Goal: Task Accomplishment & Management: Use online tool/utility

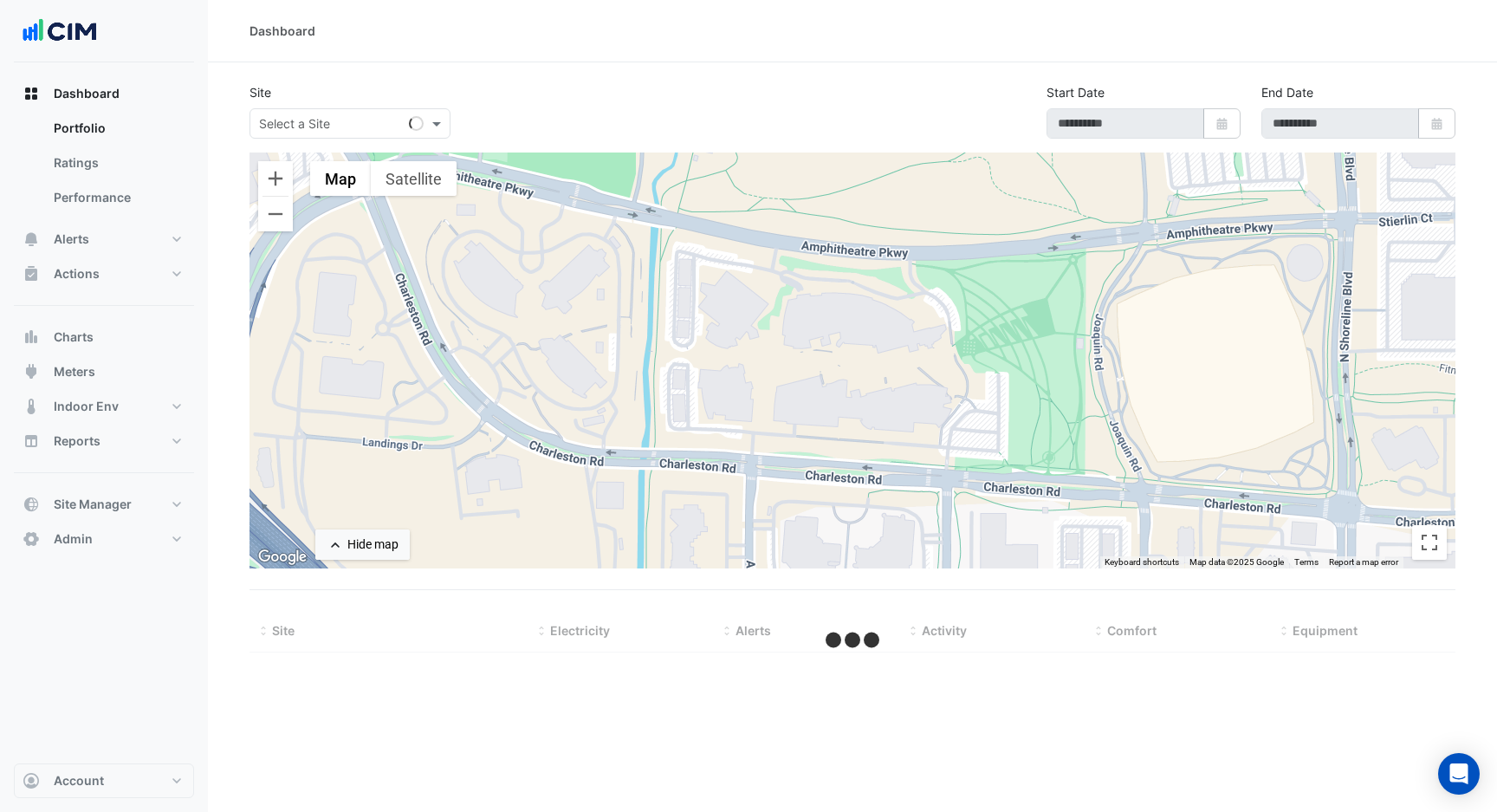
type input "**********"
select select "***"
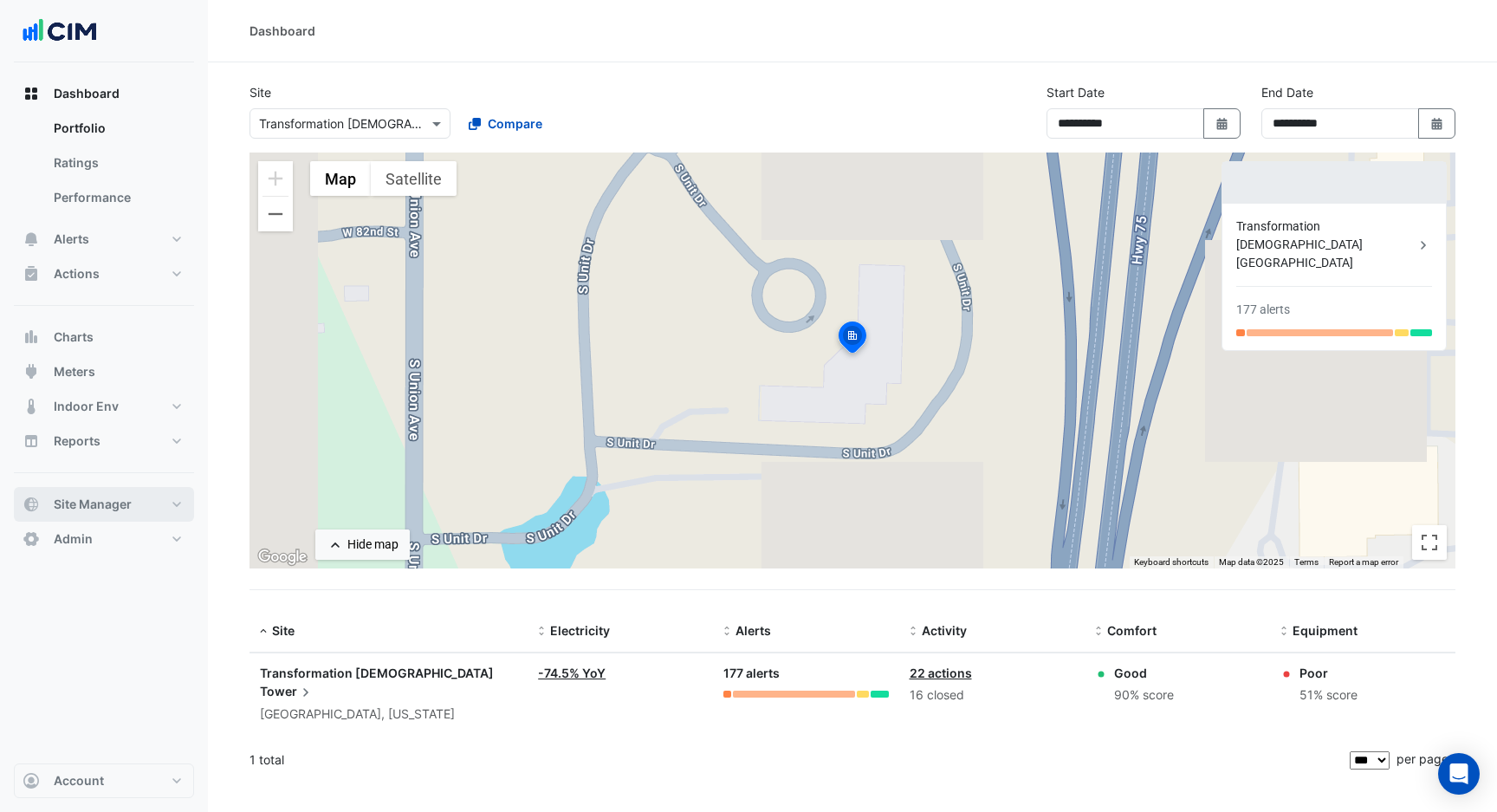
click at [150, 493] on button "Site Manager" at bounding box center [104, 503] width 180 height 34
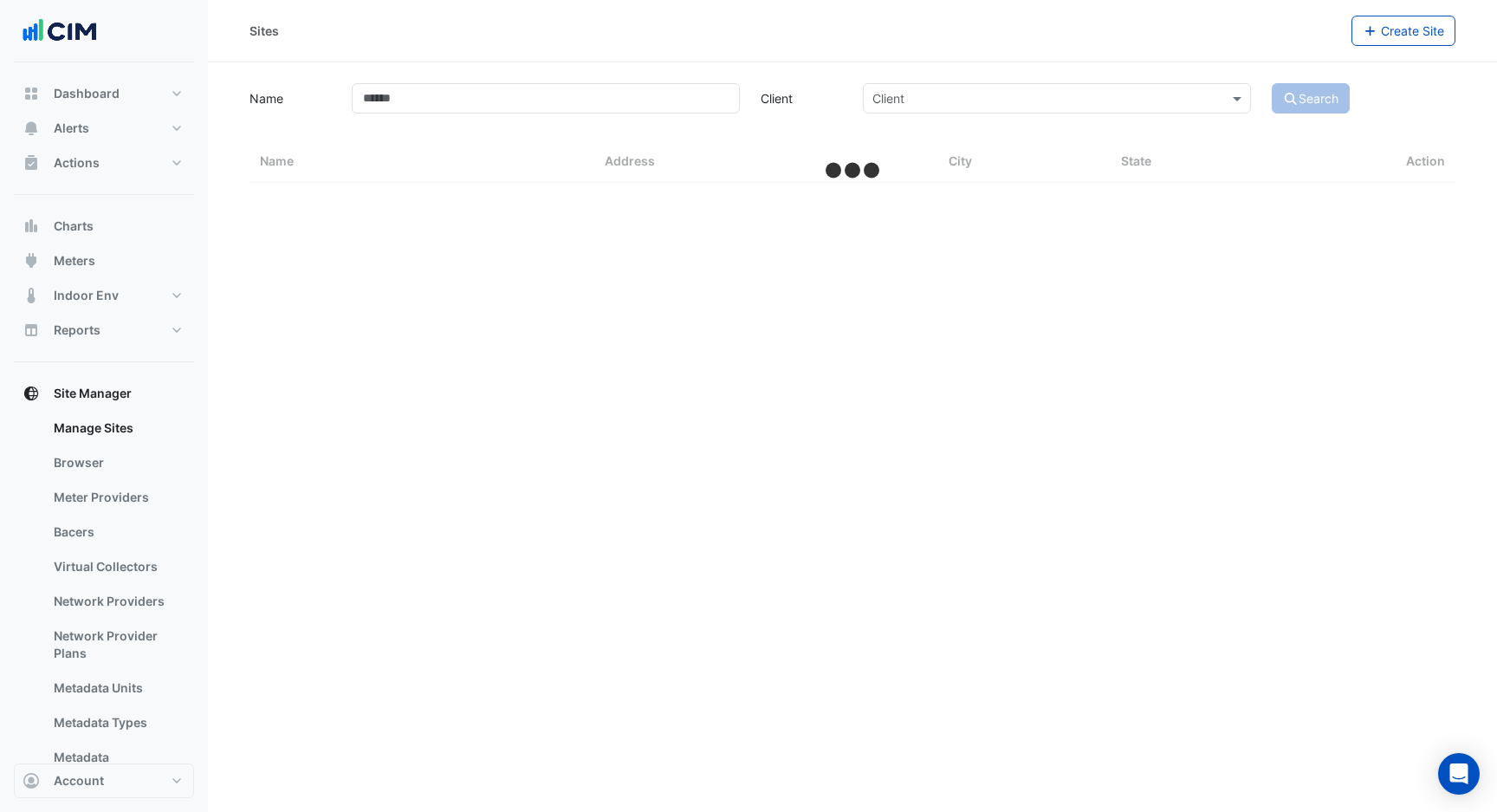
select select "***"
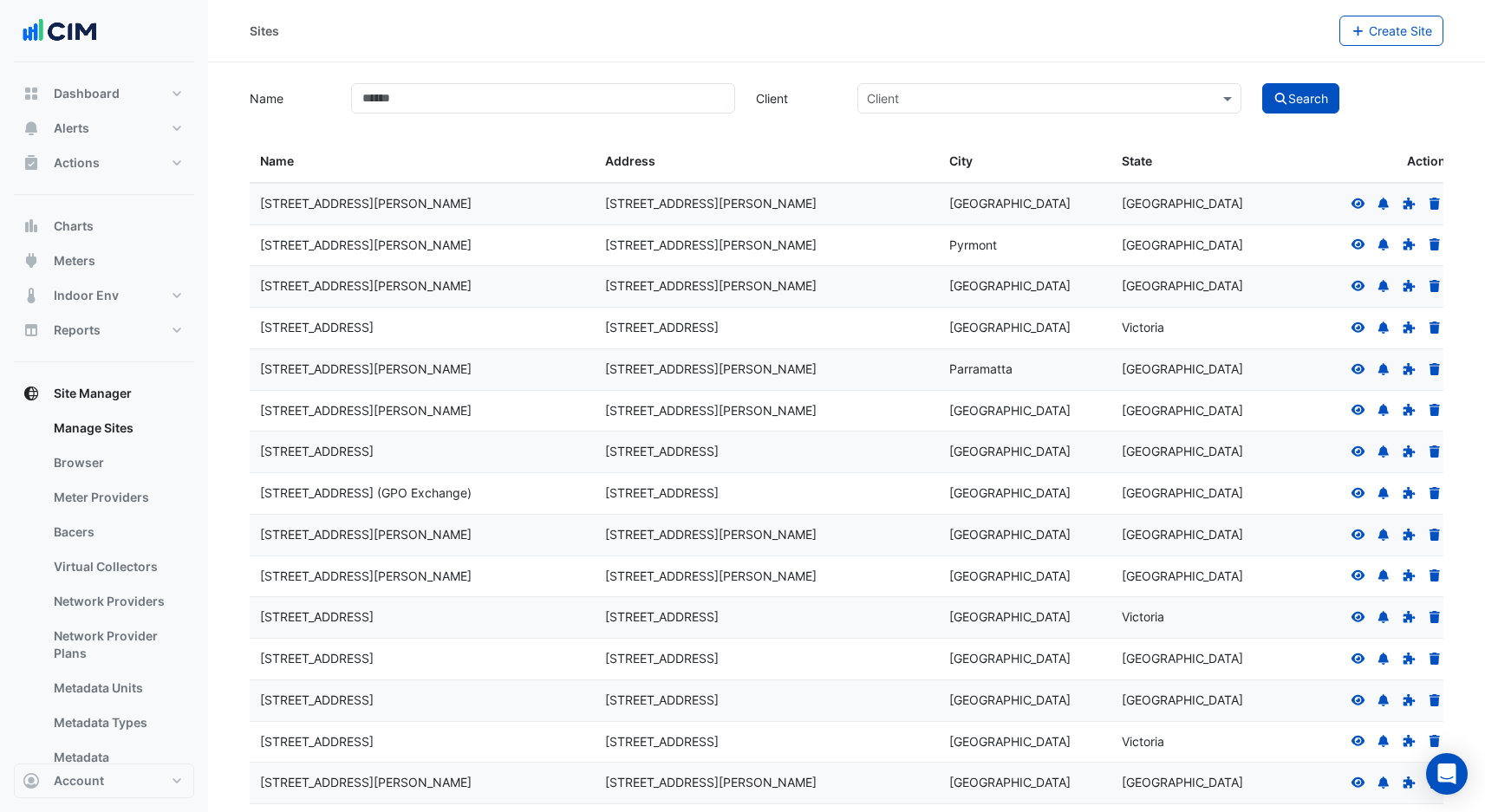
click at [1354, 204] on icon at bounding box center [1358, 203] width 14 height 11
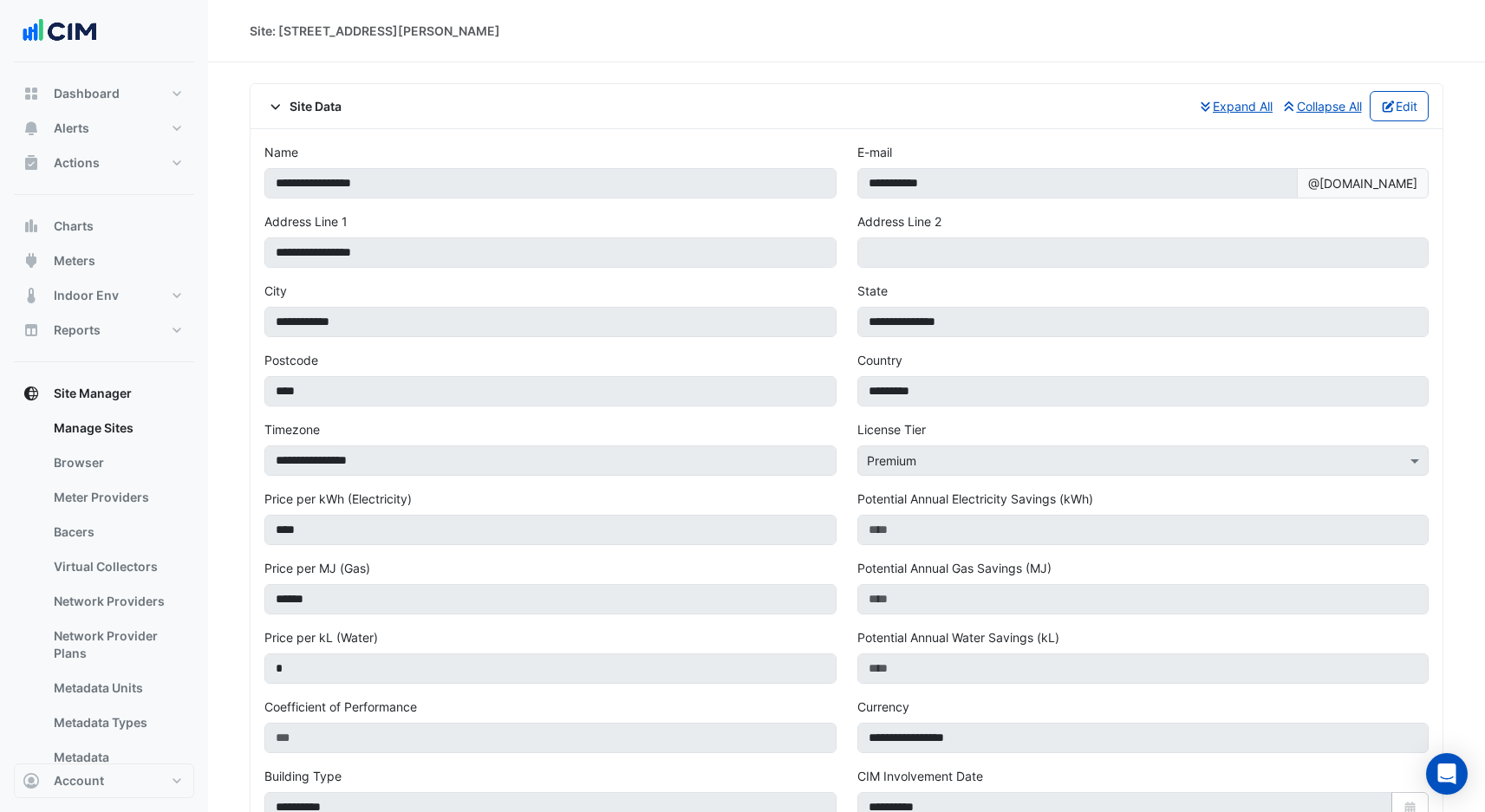
click at [276, 119] on div "Site Data Expand All Collapse All Edit" at bounding box center [846, 106] width 1164 height 30
click at [277, 108] on icon at bounding box center [276, 107] width 16 height 12
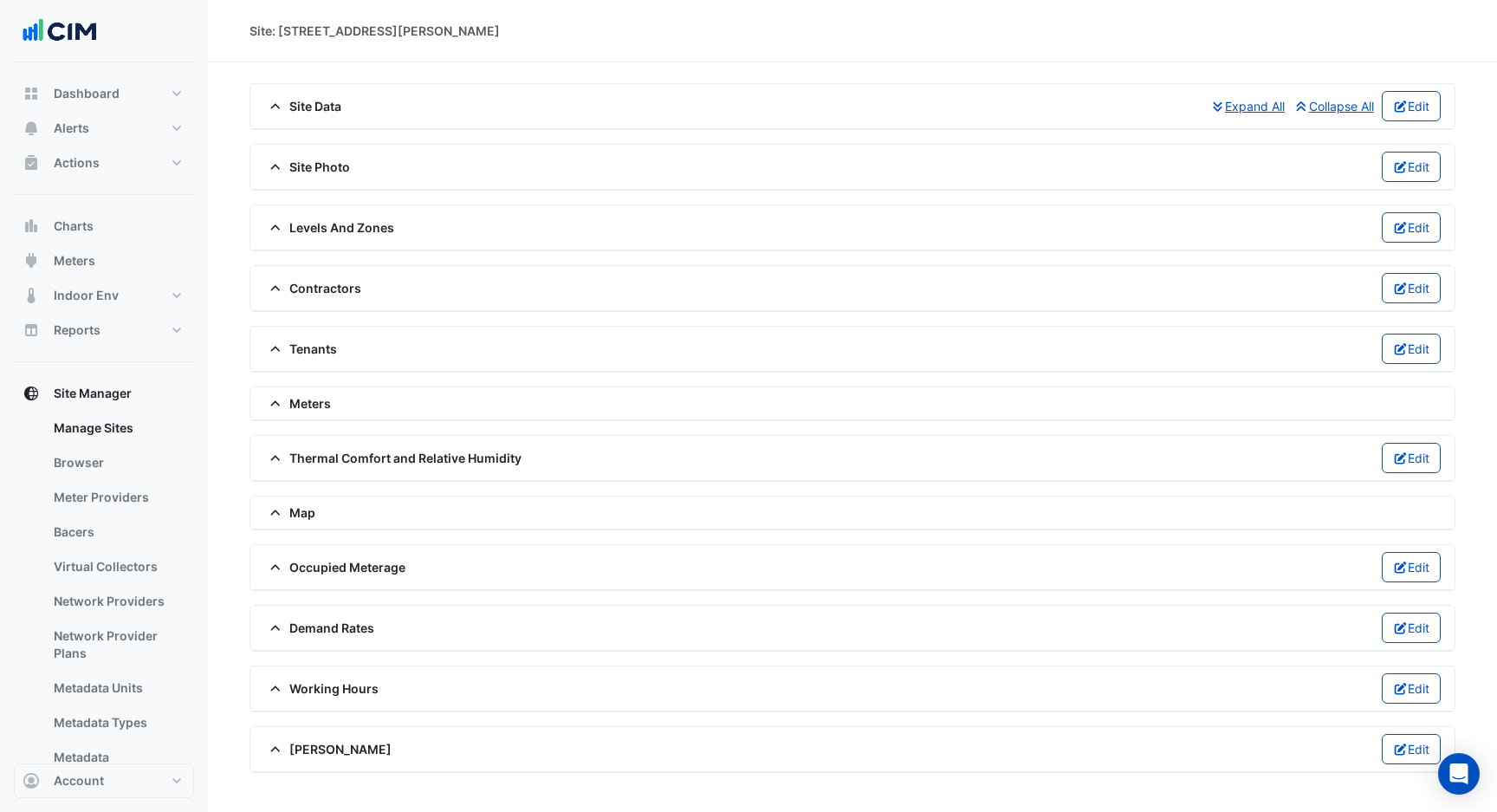
click at [265, 405] on span at bounding box center [277, 403] width 25 height 15
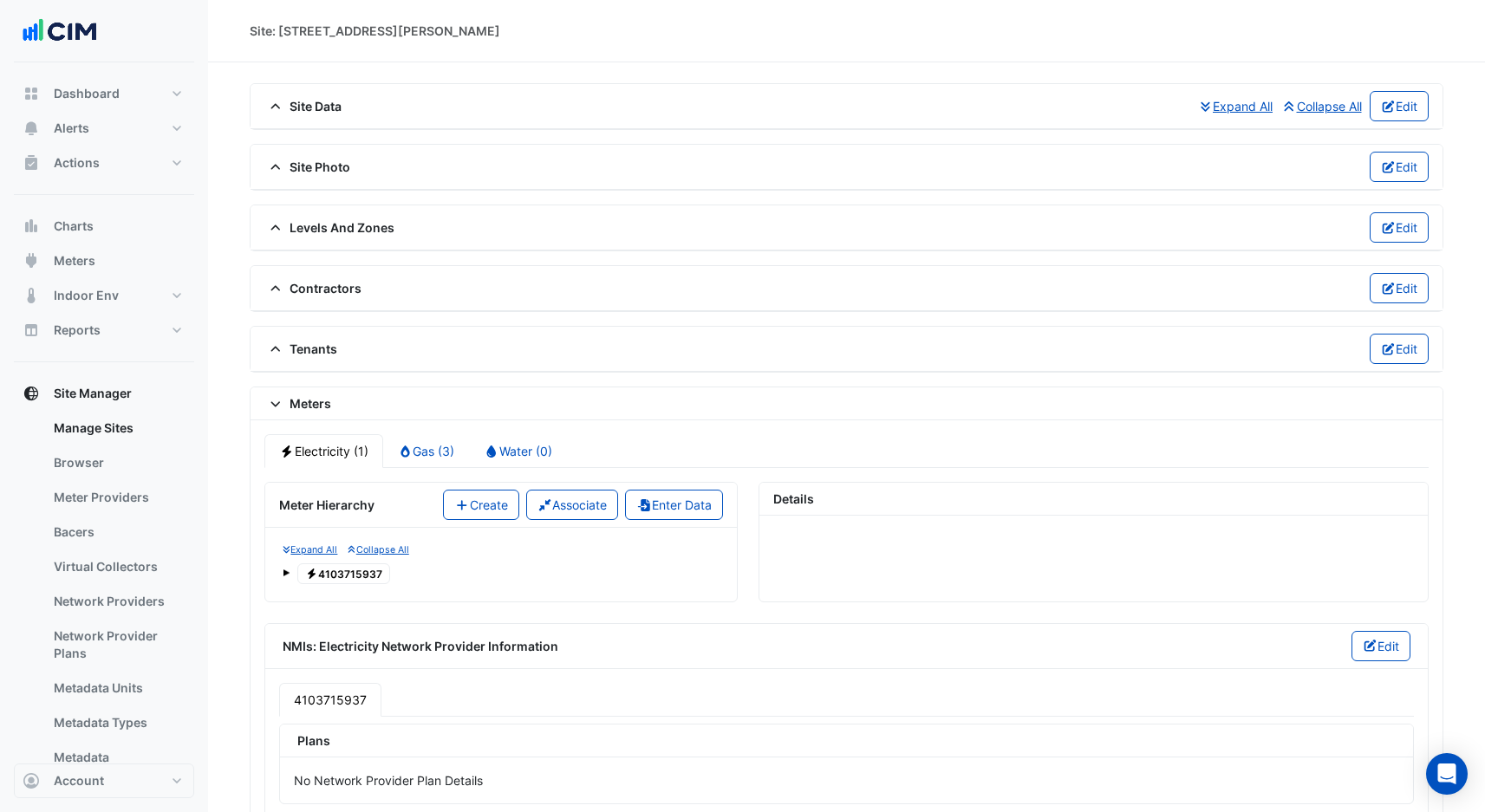
click at [365, 574] on span "Electricity 4103715937" at bounding box center [343, 574] width 93 height 21
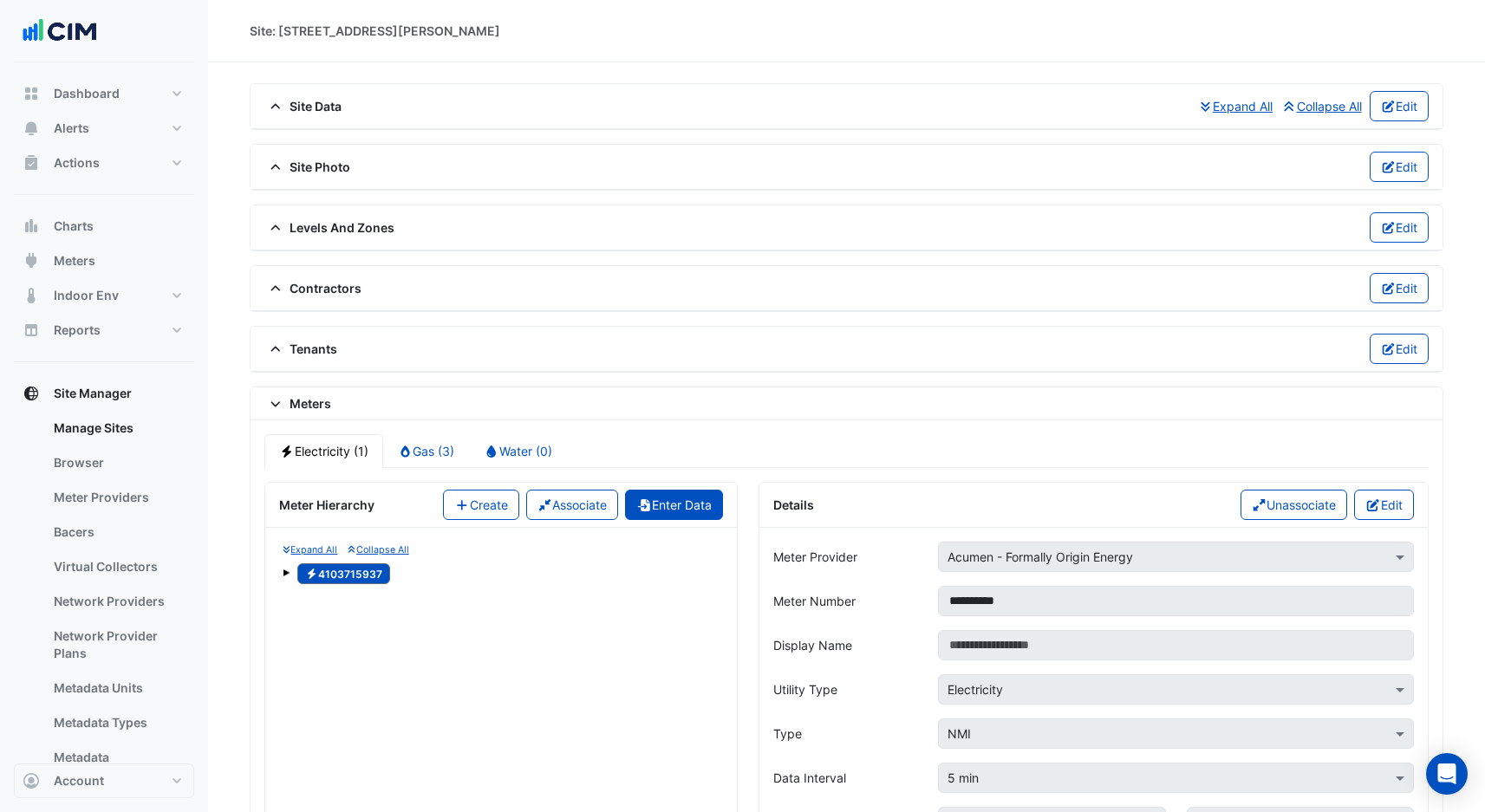
click at [704, 509] on button "Enter Data" at bounding box center [673, 504] width 98 height 30
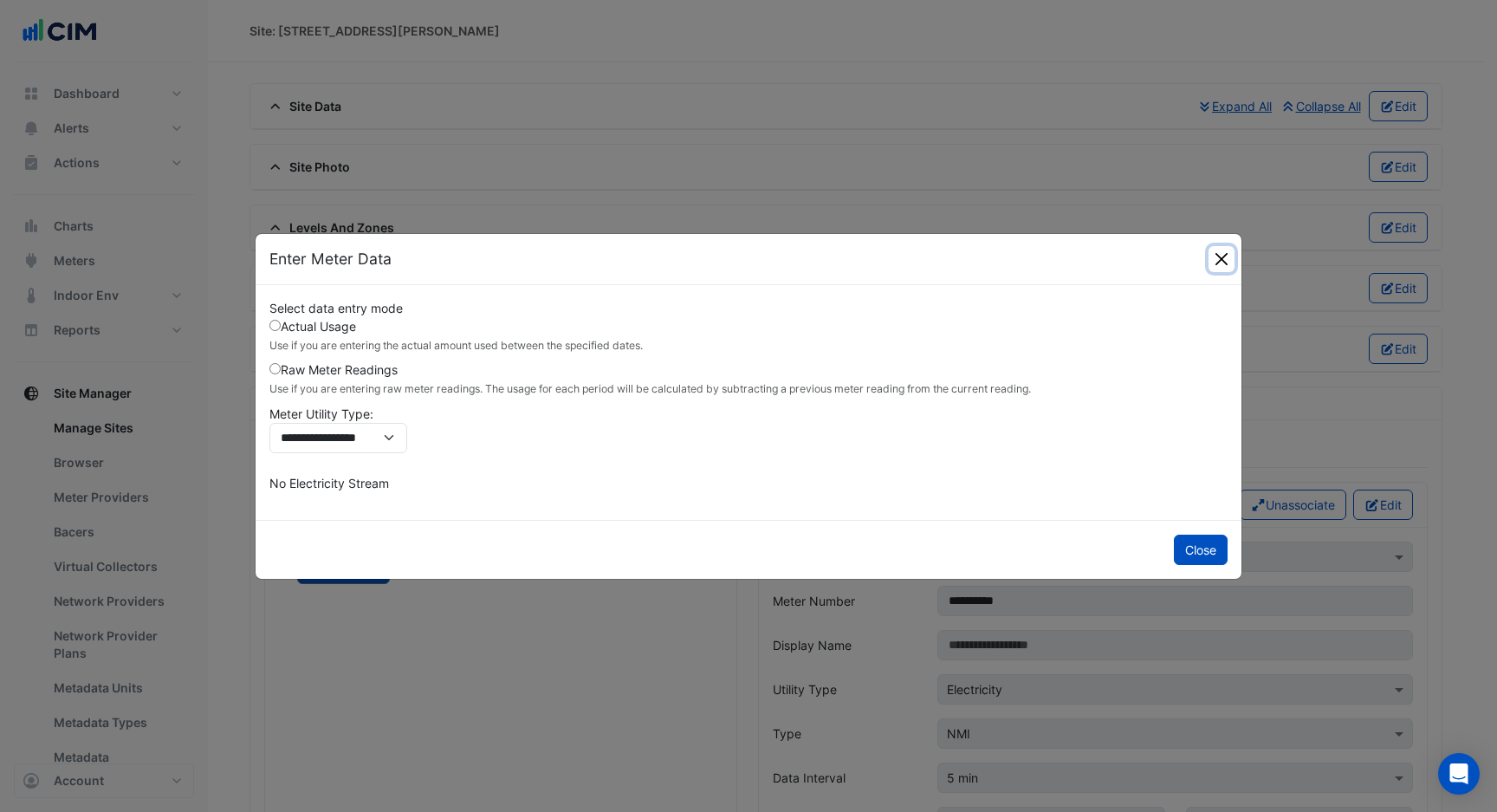
click at [1226, 258] on button "Close" at bounding box center [1221, 258] width 26 height 26
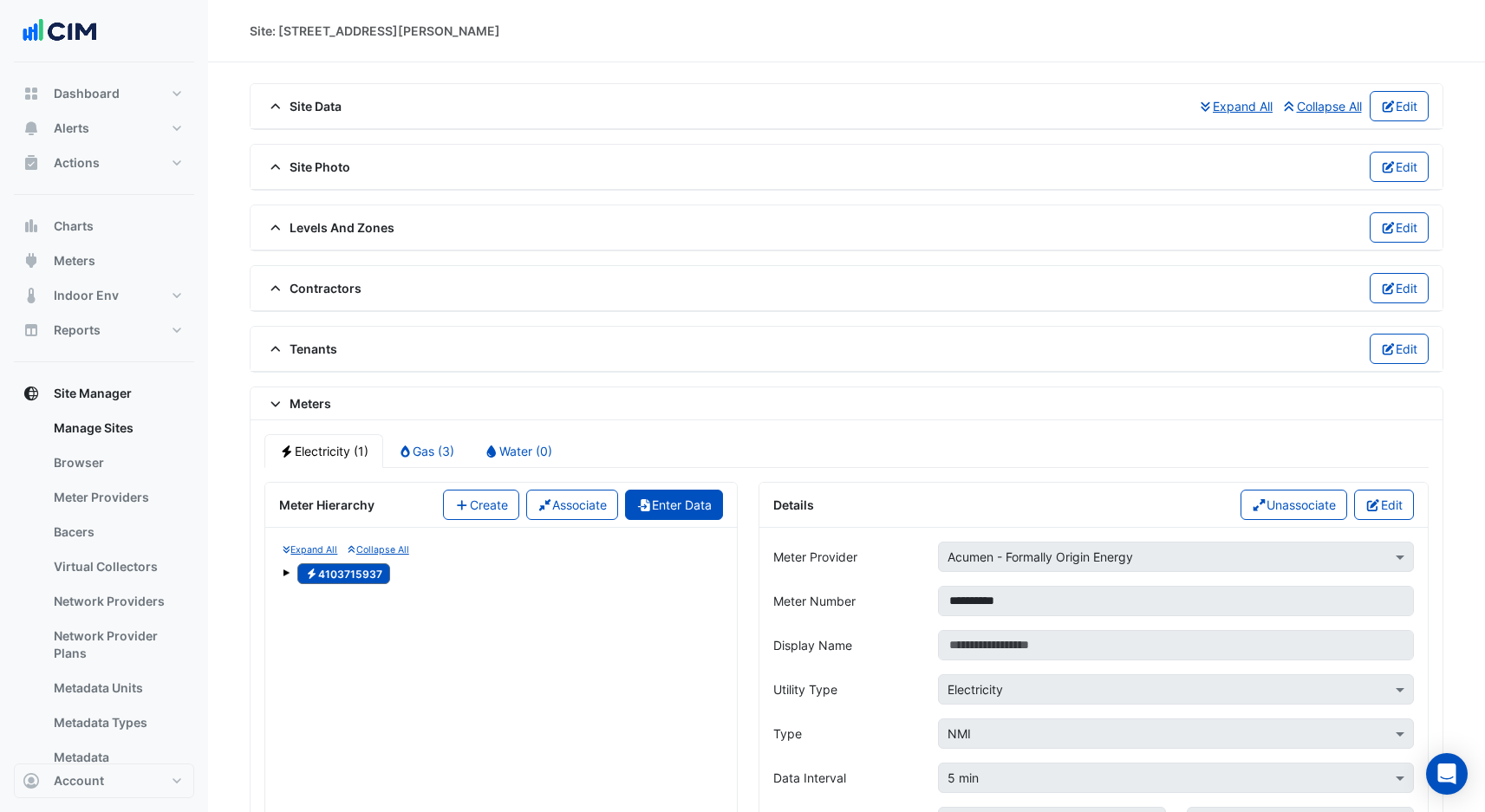
click at [676, 501] on button "Enter Data" at bounding box center [673, 504] width 98 height 30
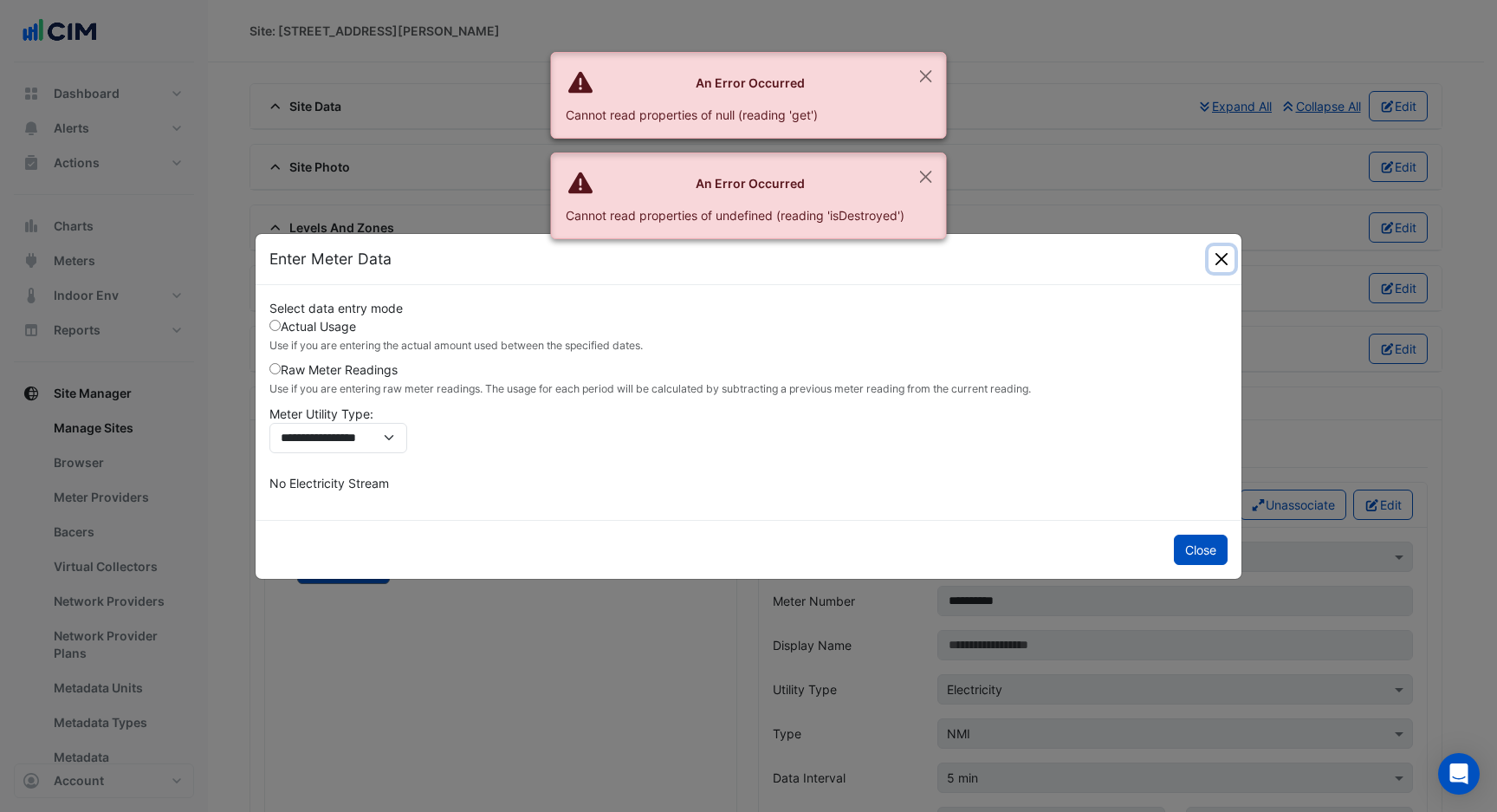
click at [1224, 255] on button "Close" at bounding box center [1221, 258] width 26 height 26
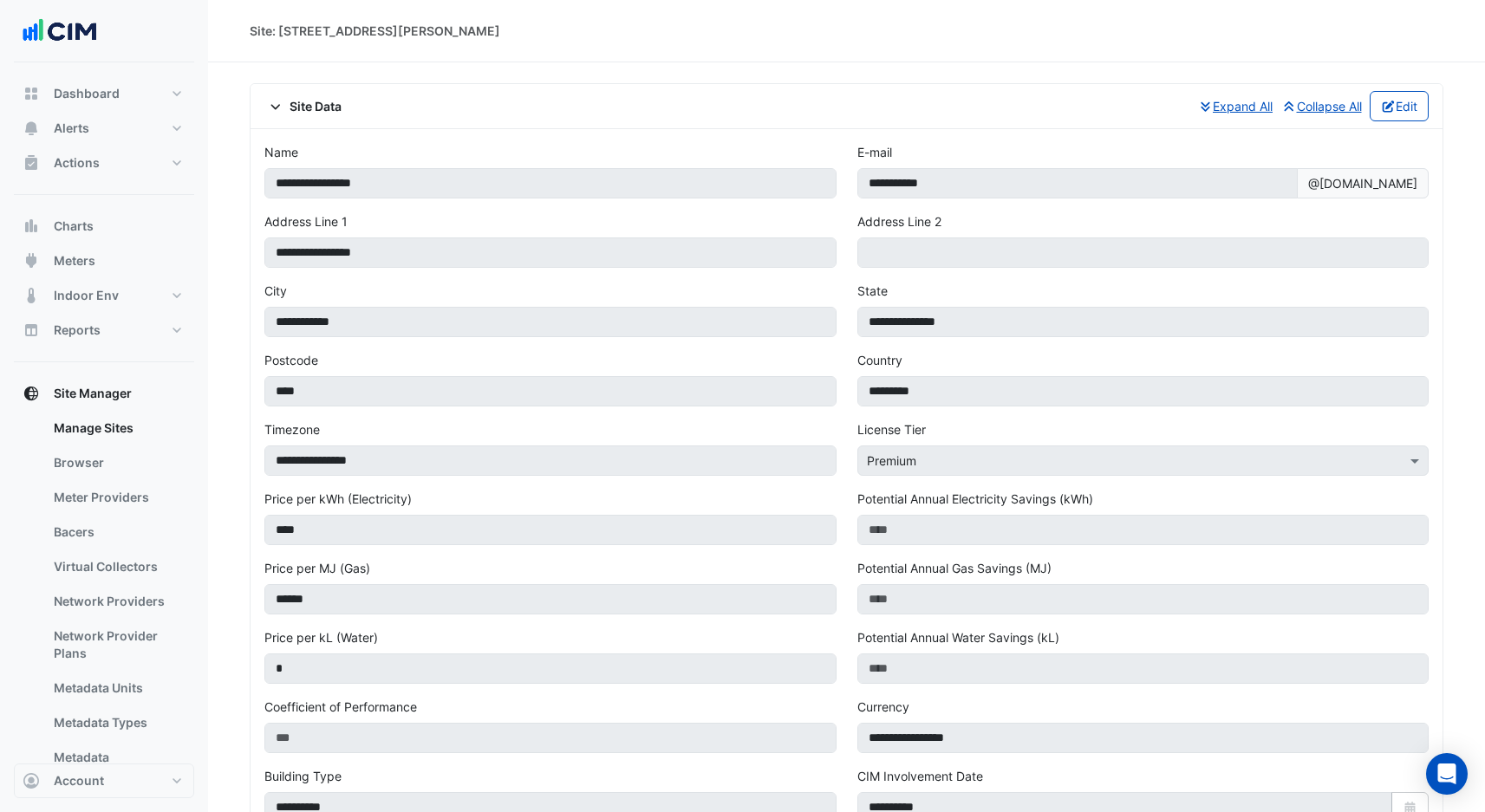
click at [282, 115] on div "Site Data Expand All Collapse All Edit" at bounding box center [846, 106] width 1164 height 30
click at [279, 112] on fa-icon at bounding box center [276, 106] width 16 height 15
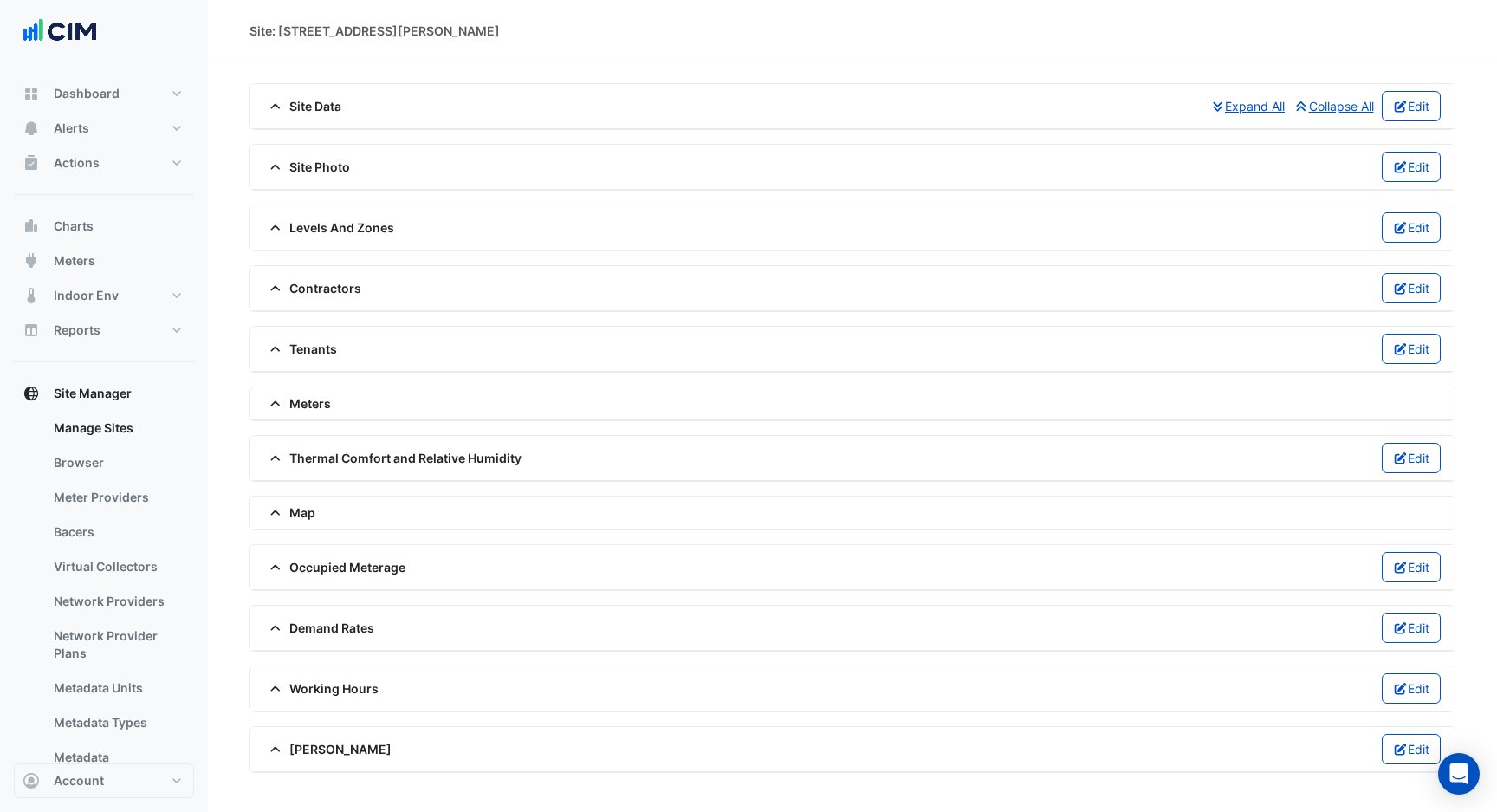
click at [294, 398] on span "Meters" at bounding box center [297, 403] width 66 height 19
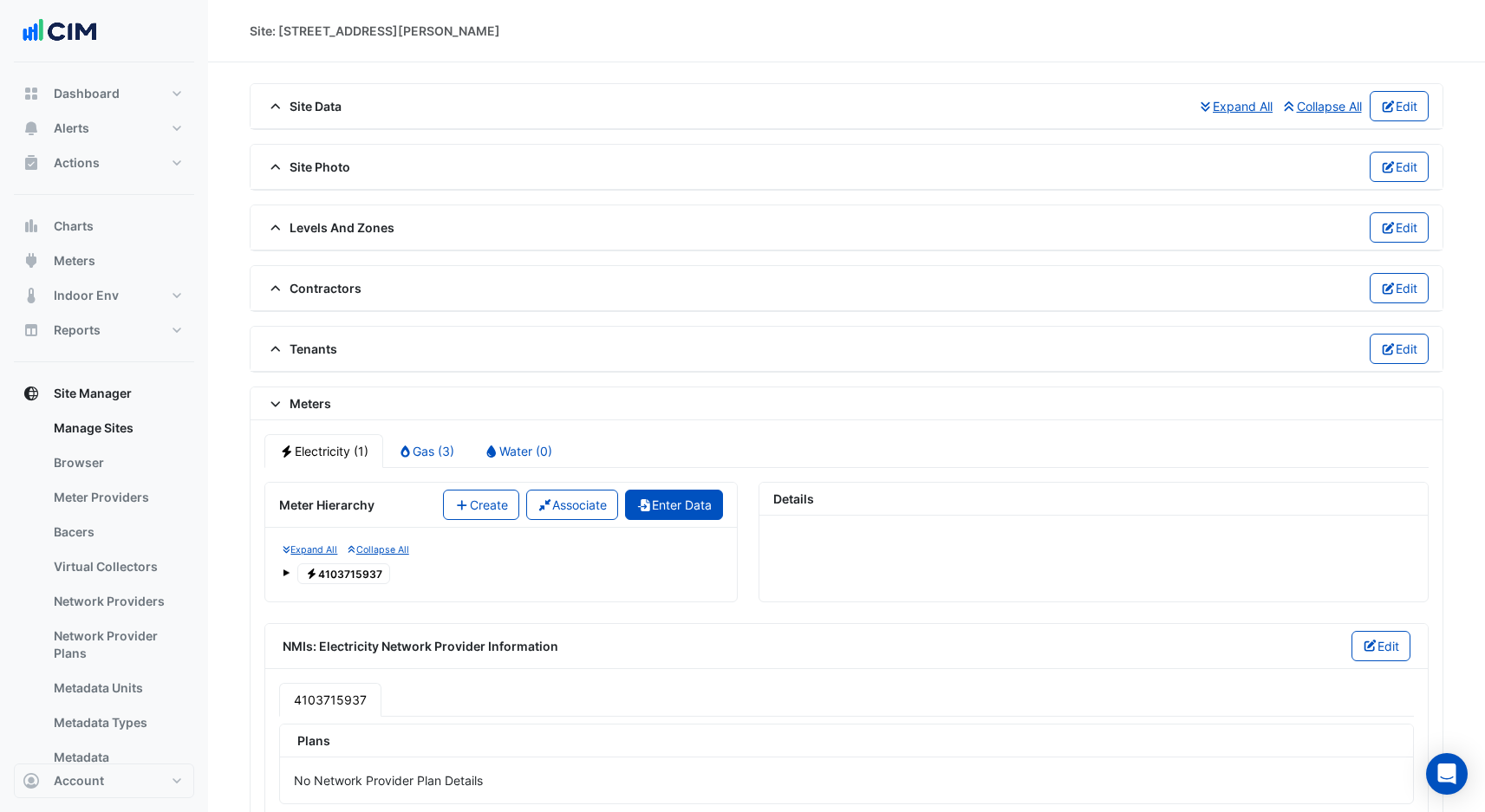
click at [686, 509] on button "Enter Data" at bounding box center [673, 504] width 98 height 30
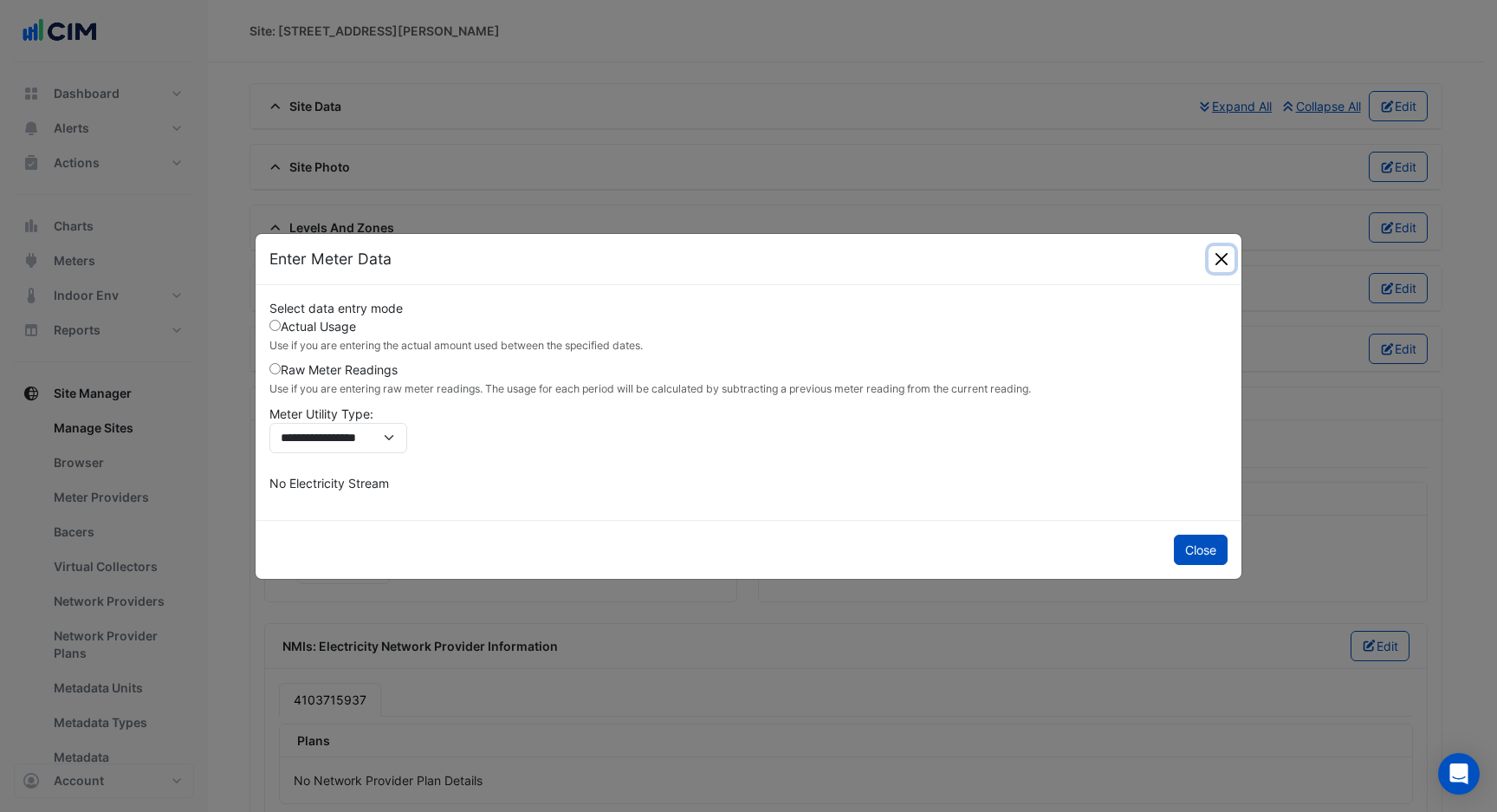
drag, startPoint x: 1229, startPoint y: 263, endPoint x: 1036, endPoint y: 422, distance: 250.1
click at [1229, 263] on button "Close" at bounding box center [1221, 258] width 26 height 26
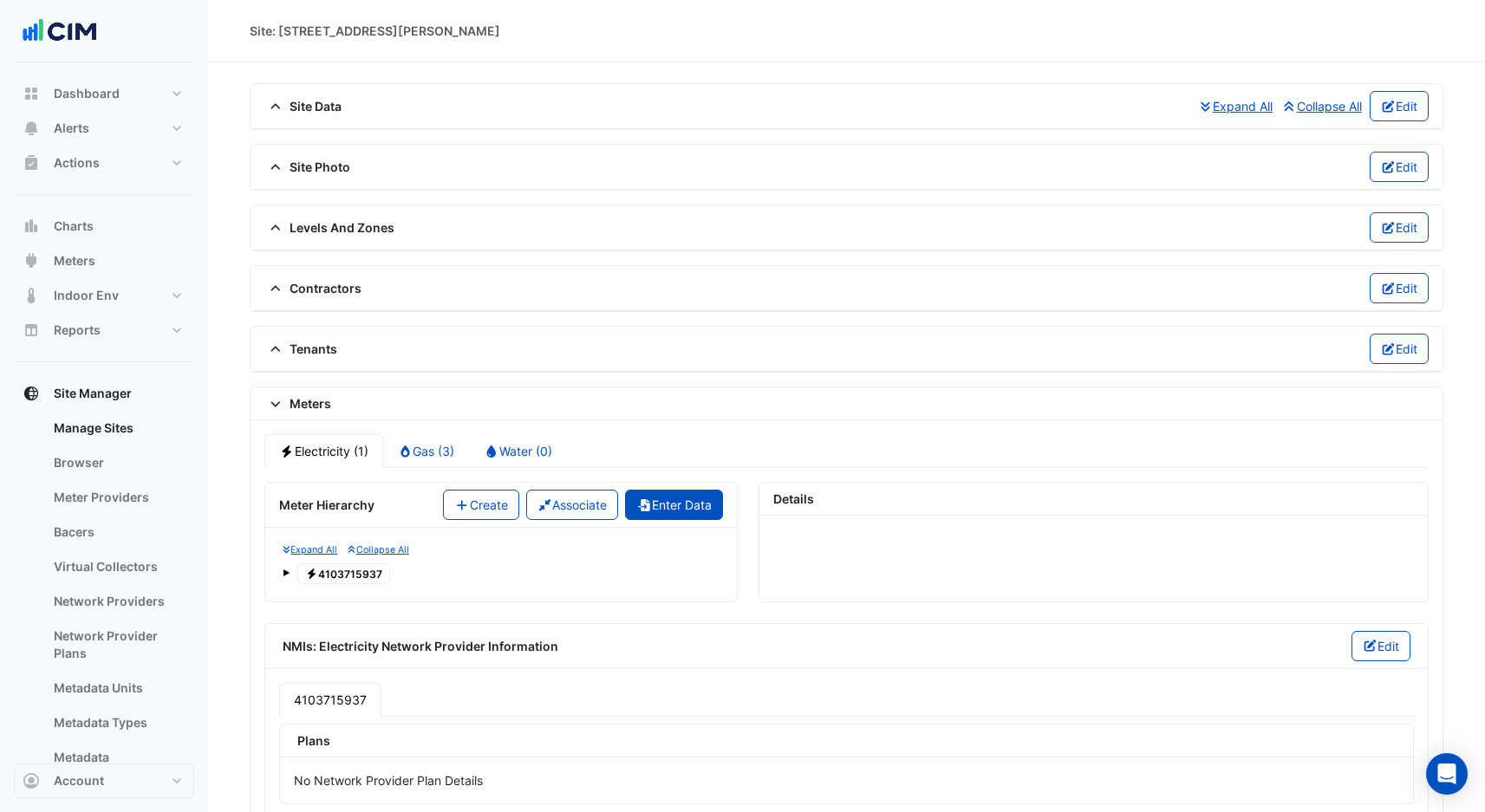
click at [660, 511] on button "Enter Data" at bounding box center [673, 504] width 98 height 30
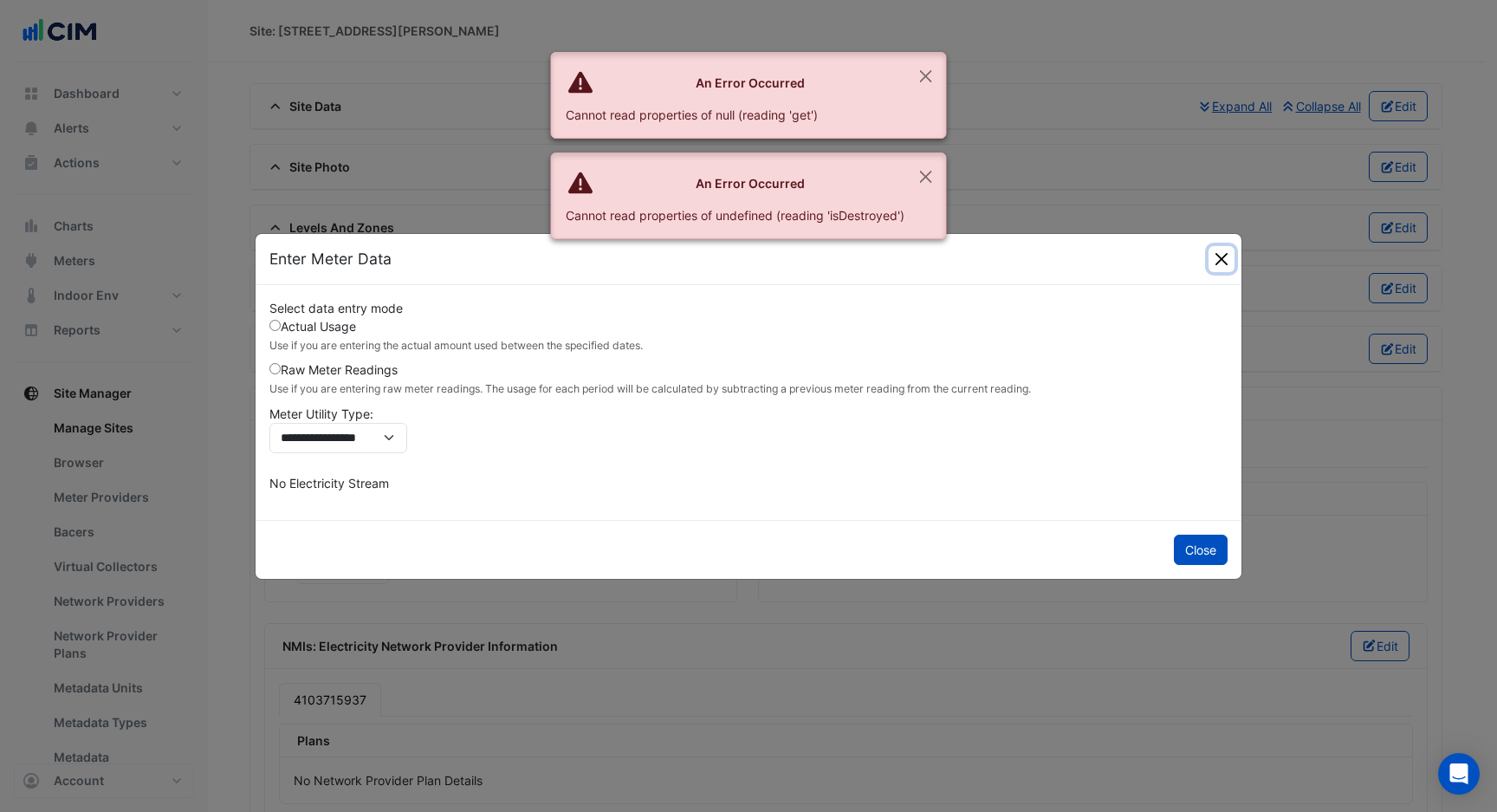
drag, startPoint x: 1219, startPoint y: 257, endPoint x: 1222, endPoint y: 269, distance: 12.4
click at [1220, 261] on button "Close" at bounding box center [1221, 258] width 26 height 26
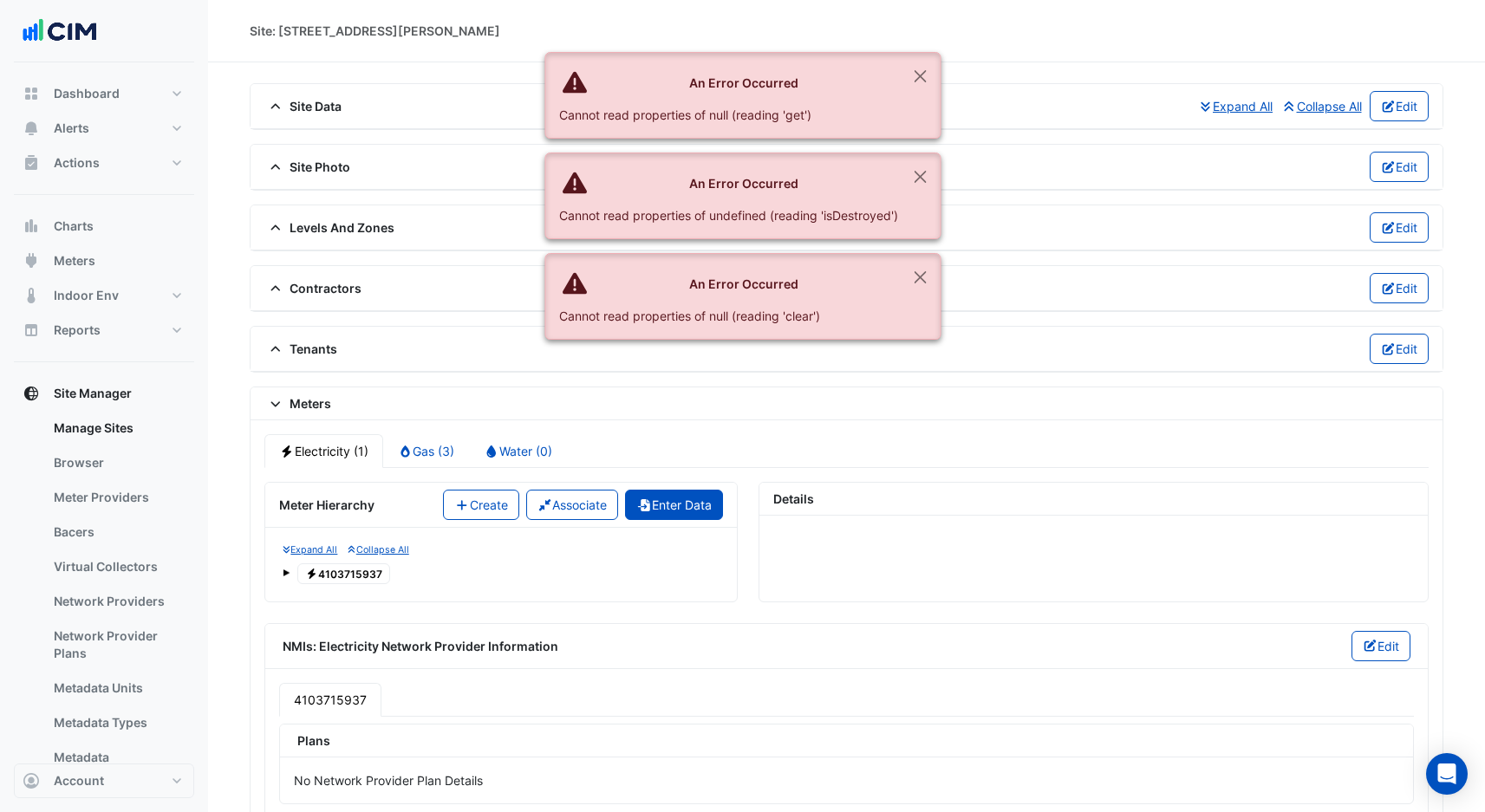
click at [664, 517] on button "Enter Data" at bounding box center [673, 504] width 98 height 30
